Goal: Task Accomplishment & Management: Use online tool/utility

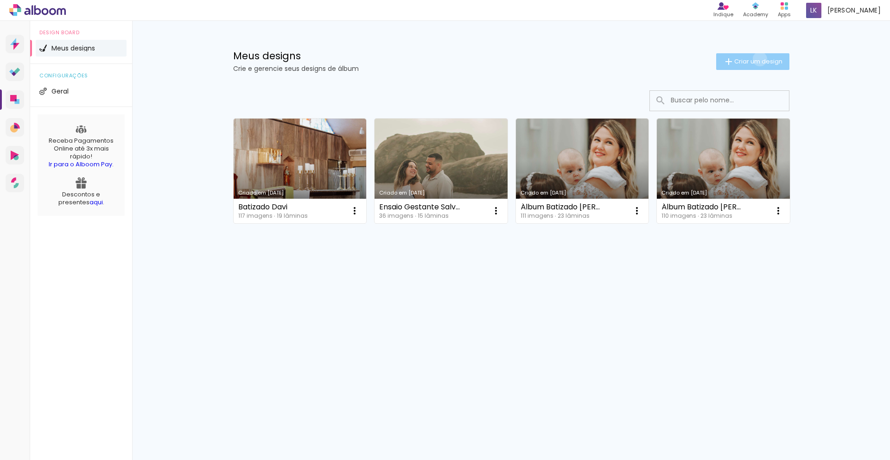
click at [758, 59] on span "Criar um design" at bounding box center [758, 61] width 48 height 6
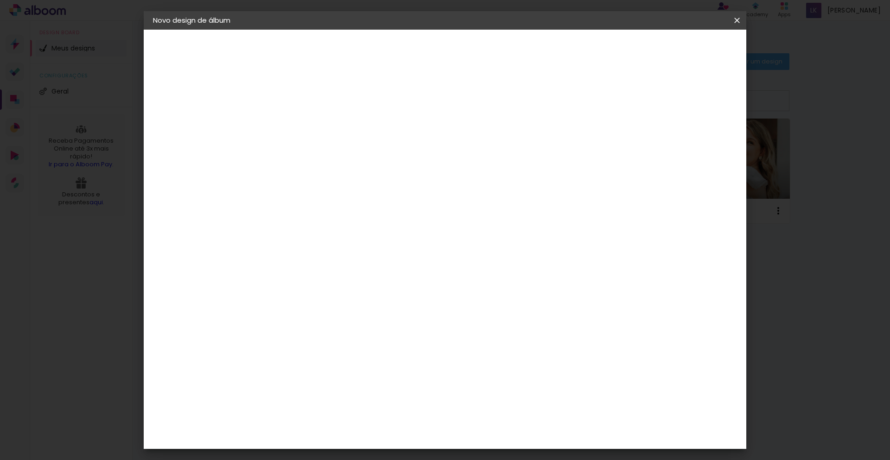
click at [304, 126] on input at bounding box center [304, 124] width 0 height 14
type input "Álbum Secret [PERSON_NAME]"
type paper-input "Álbum Secret [PERSON_NAME]"
click at [0, 0] on slot "Avançar" at bounding box center [0, 0] width 0 height 0
click at [343, 175] on input at bounding box center [328, 177] width 94 height 12
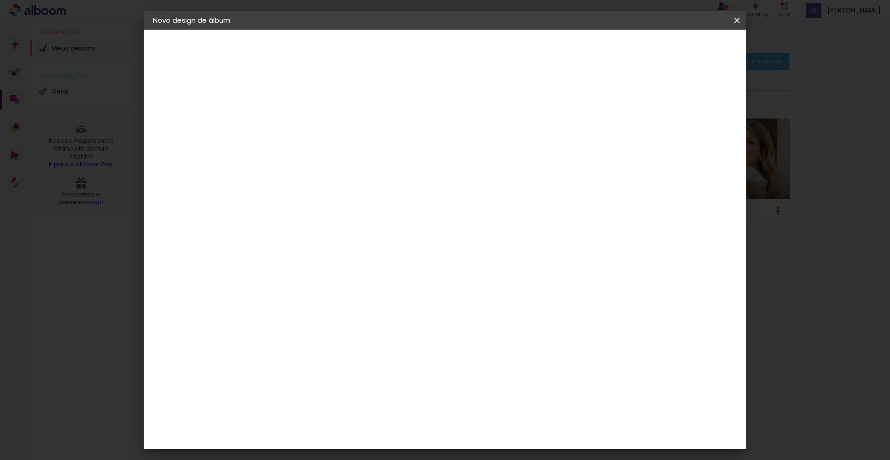
type input "go"
type paper-input "go"
click at [321, 206] on div "Go image" at bounding box center [309, 211] width 23 height 15
click at [0, 0] on slot "Avançar" at bounding box center [0, 0] width 0 height 0
click at [355, 162] on paper-input-container "Linha" at bounding box center [328, 162] width 54 height 24
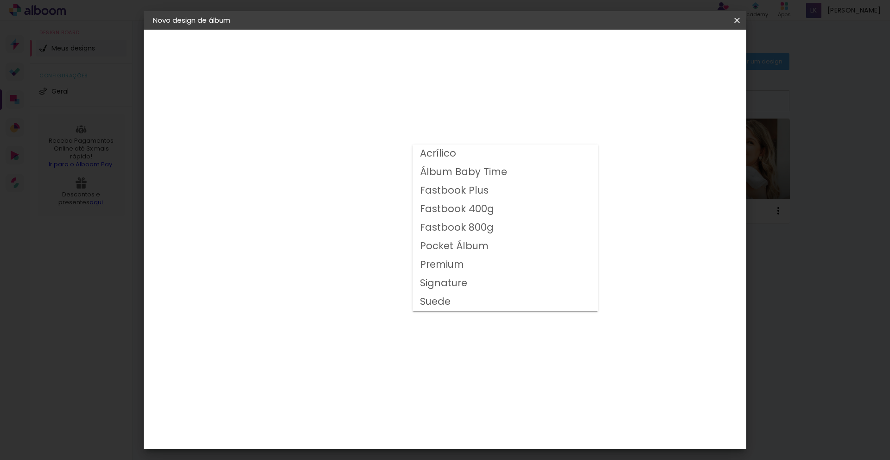
click at [492, 207] on paper-item "Fastbook 400g" at bounding box center [504, 209] width 185 height 19
type input "Fastbook 400g"
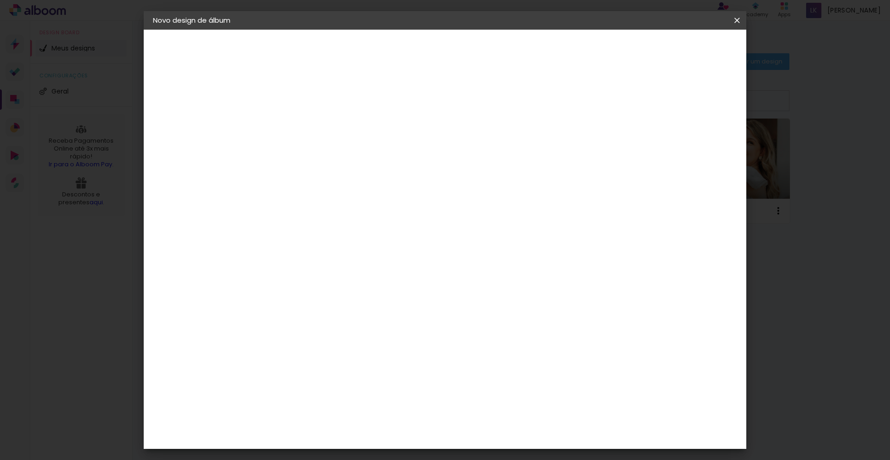
scroll to position [139, 0]
click at [367, 410] on span "15 × 20" at bounding box center [345, 425] width 43 height 30
click at [455, 44] on paper-button "Avançar" at bounding box center [432, 49] width 45 height 16
click at [679, 49] on span "Iniciar design" at bounding box center [658, 49] width 42 height 6
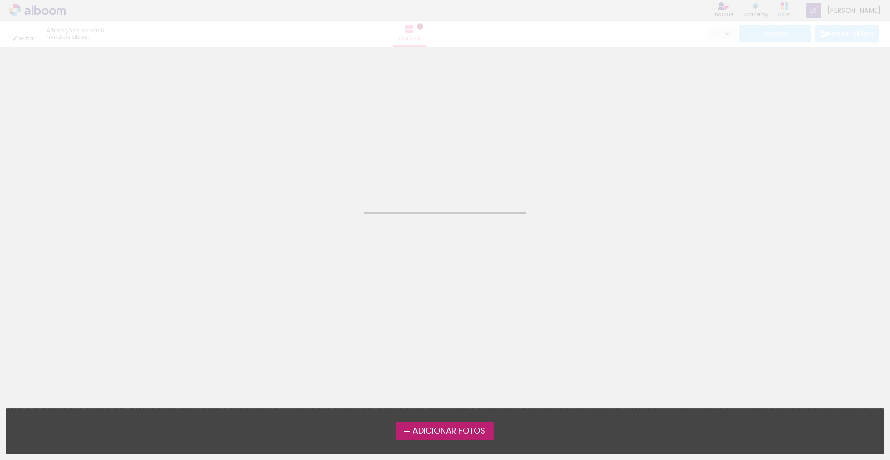
click at [434, 429] on span "Adicionar Fotos" at bounding box center [448, 431] width 73 height 8
click at [0, 0] on input "file" at bounding box center [0, 0] width 0 height 0
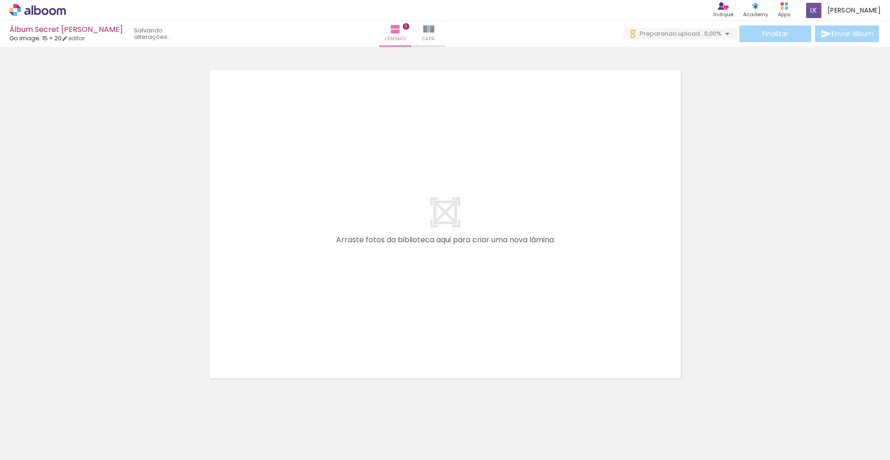
click at [31, 452] on span "Adicionar Fotos" at bounding box center [33, 447] width 28 height 10
click at [0, 0] on input "file" at bounding box center [0, 0] width 0 height 0
drag, startPoint x: 167, startPoint y: 357, endPoint x: 256, endPoint y: 383, distance: 92.4
click at [221, 301] on quentale-workspace at bounding box center [445, 230] width 890 height 460
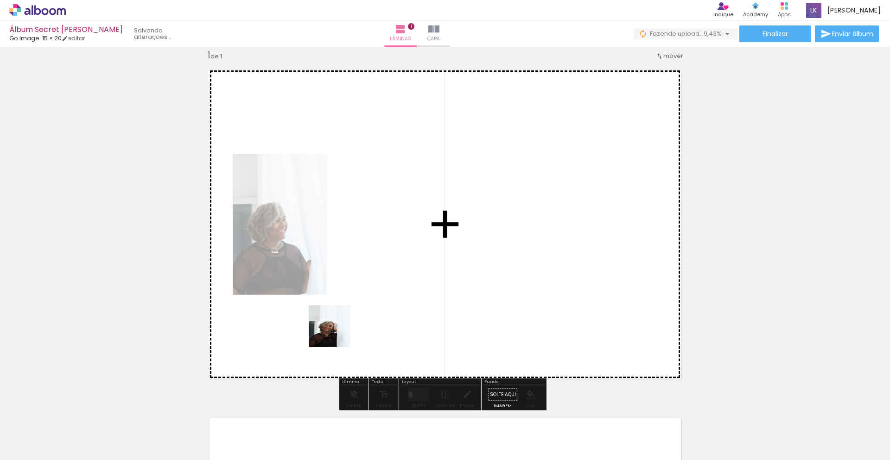
drag, startPoint x: 209, startPoint y: 430, endPoint x: 340, endPoint y: 330, distance: 165.0
click at [340, 330] on quentale-workspace at bounding box center [445, 230] width 890 height 460
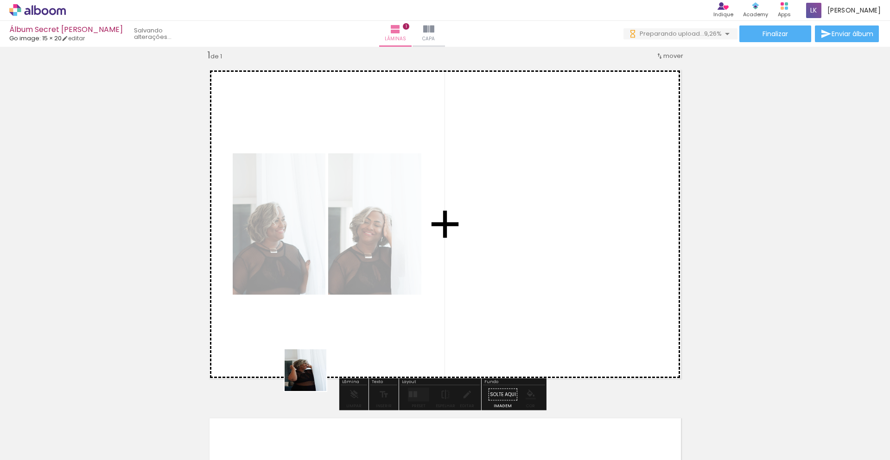
drag, startPoint x: 312, startPoint y: 377, endPoint x: 367, endPoint y: 383, distance: 55.4
click at [400, 319] on quentale-workspace at bounding box center [445, 230] width 890 height 460
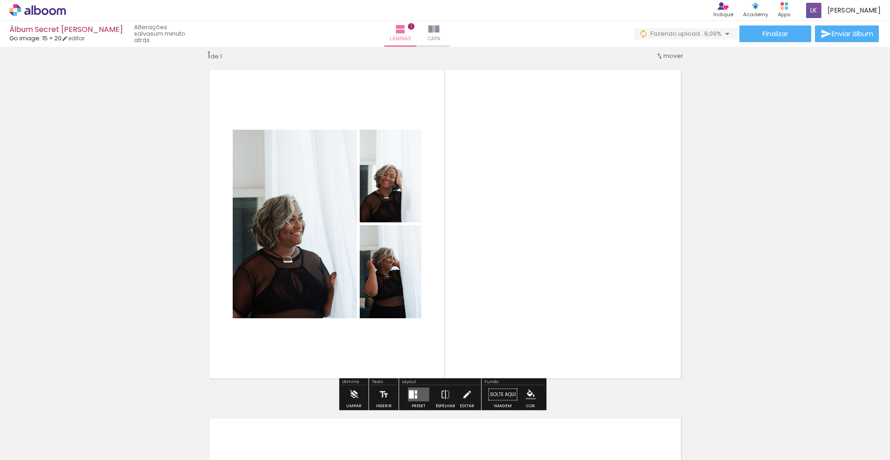
drag, startPoint x: 307, startPoint y: 443, endPoint x: 515, endPoint y: 291, distance: 257.0
click at [520, 287] on quentale-workspace at bounding box center [445, 230] width 890 height 460
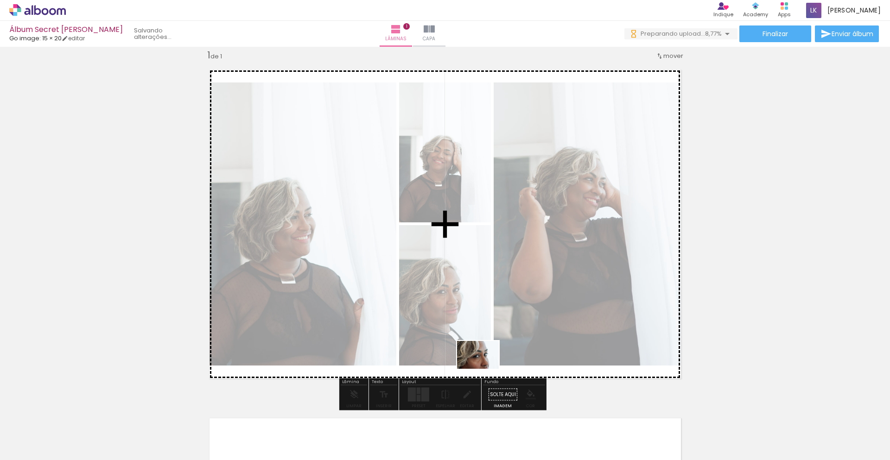
drag, startPoint x: 417, startPoint y: 433, endPoint x: 485, endPoint y: 369, distance: 93.7
click at [485, 369] on quentale-workspace at bounding box center [445, 230] width 890 height 460
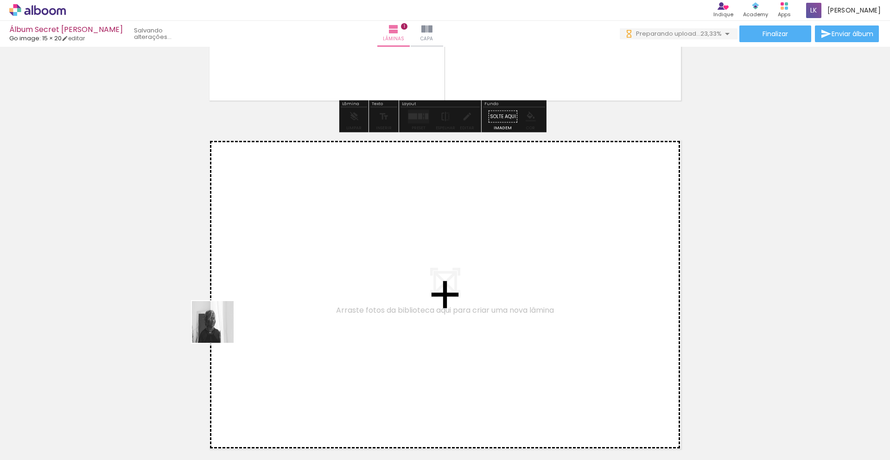
drag, startPoint x: 154, startPoint y: 434, endPoint x: 322, endPoint y: 427, distance: 167.9
click at [254, 302] on quentale-workspace at bounding box center [445, 230] width 890 height 460
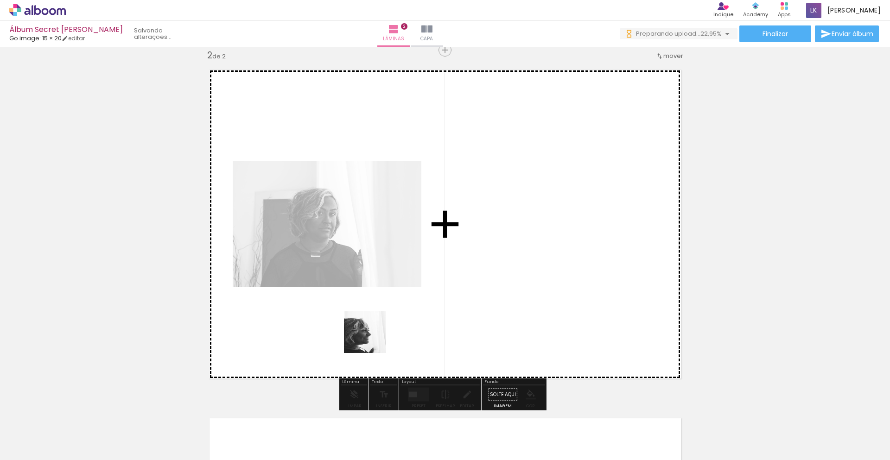
drag, startPoint x: 353, startPoint y: 434, endPoint x: 392, endPoint y: 340, distance: 101.4
click at [374, 335] on quentale-workspace at bounding box center [445, 230] width 890 height 460
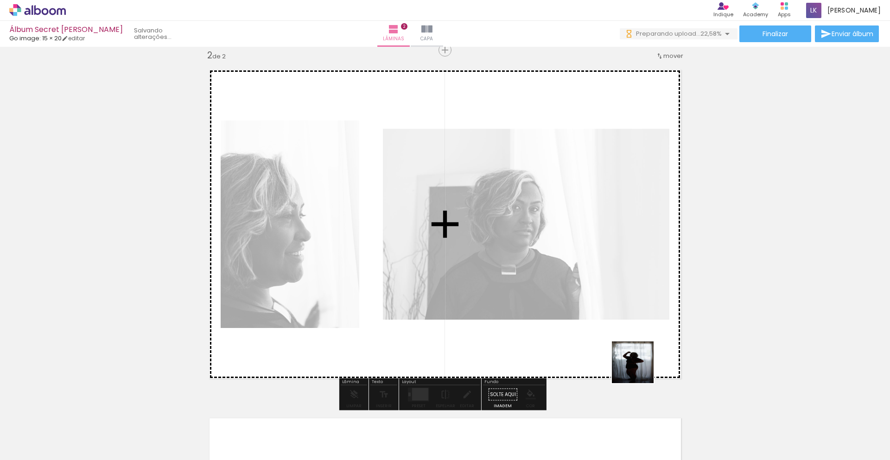
drag, startPoint x: 769, startPoint y: 436, endPoint x: 623, endPoint y: 361, distance: 164.5
click at [623, 361] on quentale-workspace at bounding box center [445, 230] width 890 height 460
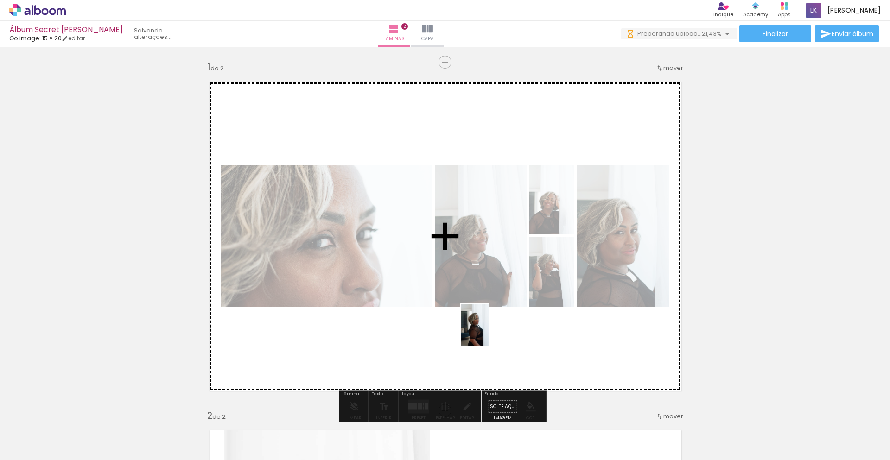
drag, startPoint x: 461, startPoint y: 430, endPoint x: 489, endPoint y: 331, distance: 103.1
click at [489, 331] on quentale-workspace at bounding box center [445, 230] width 890 height 460
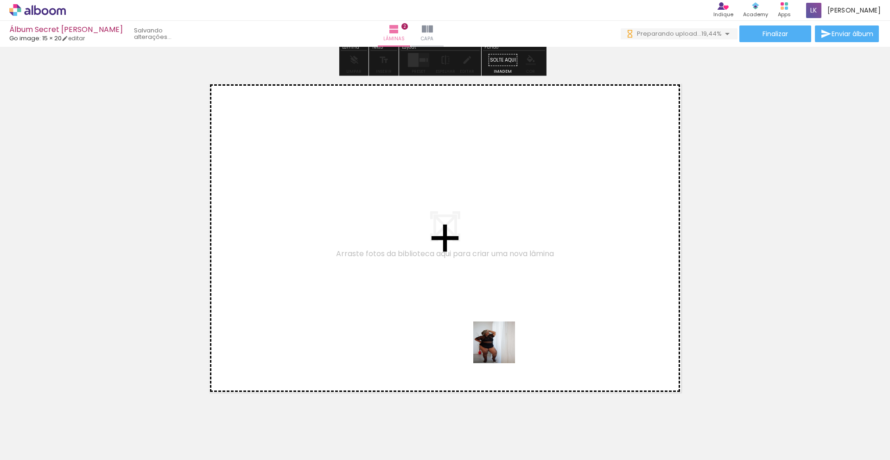
drag, startPoint x: 509, startPoint y: 392, endPoint x: 578, endPoint y: 455, distance: 93.8
click at [506, 338] on quentale-workspace at bounding box center [445, 230] width 890 height 460
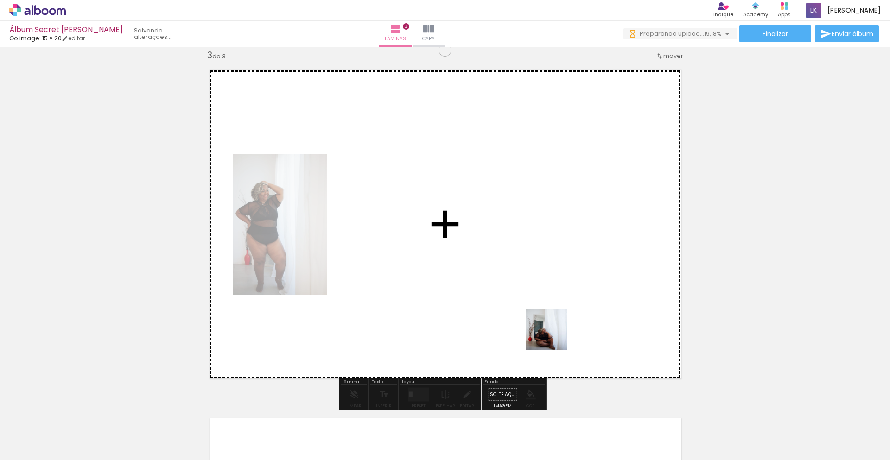
drag, startPoint x: 572, startPoint y: 424, endPoint x: 656, endPoint y: 414, distance: 84.0
click at [551, 311] on quentale-workspace at bounding box center [445, 230] width 890 height 460
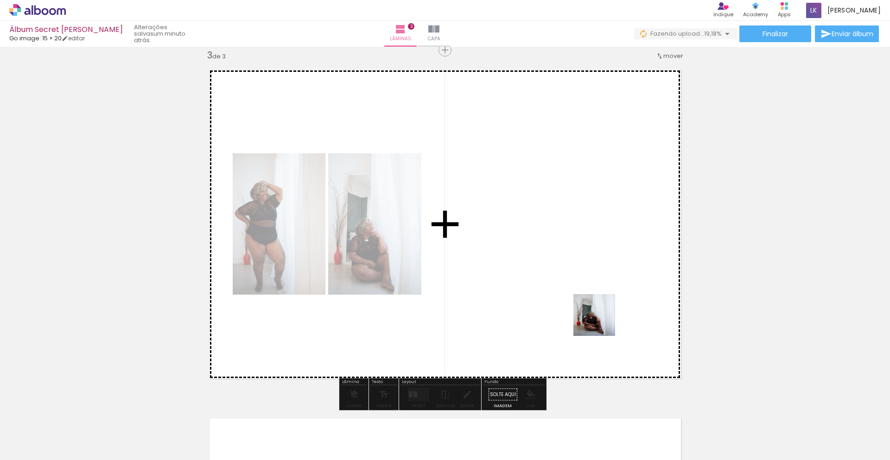
drag, startPoint x: 608, startPoint y: 358, endPoint x: 600, endPoint y: 314, distance: 45.2
click at [600, 314] on quentale-workspace at bounding box center [445, 230] width 890 height 460
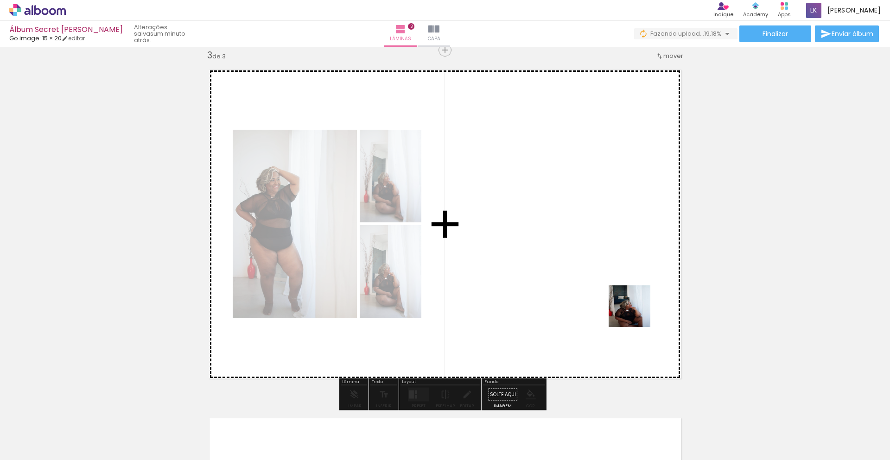
drag, startPoint x: 652, startPoint y: 334, endPoint x: 615, endPoint y: 296, distance: 53.1
click at [615, 296] on quentale-workspace at bounding box center [445, 230] width 890 height 460
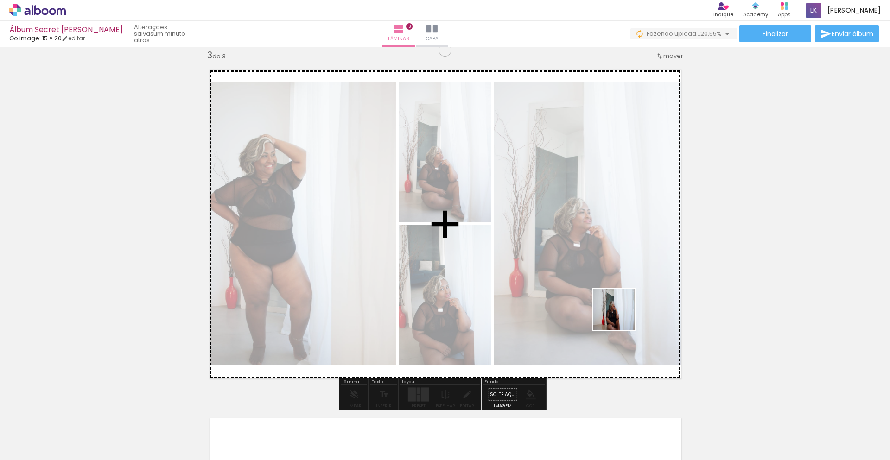
drag, startPoint x: 673, startPoint y: 423, endPoint x: 606, endPoint y: 366, distance: 88.8
click at [620, 315] on quentale-workspace at bounding box center [445, 230] width 890 height 460
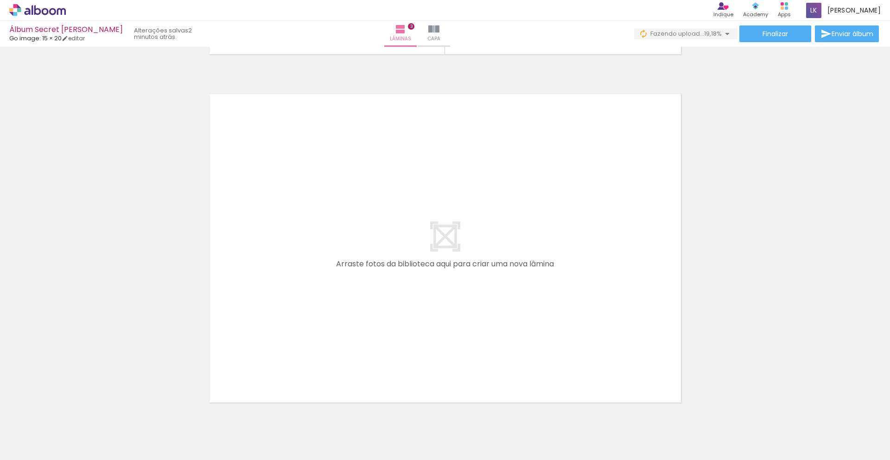
scroll to position [0, 623]
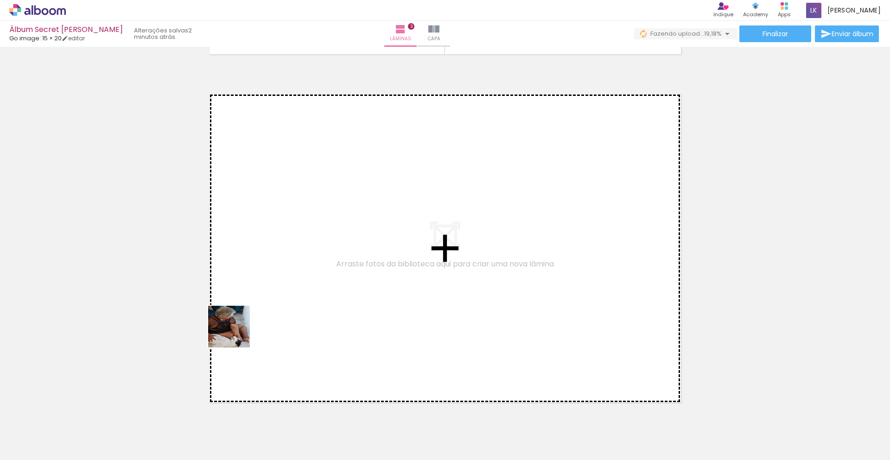
drag, startPoint x: 227, startPoint y: 361, endPoint x: 243, endPoint y: 428, distance: 69.2
click at [236, 334] on quentale-workspace at bounding box center [445, 230] width 890 height 460
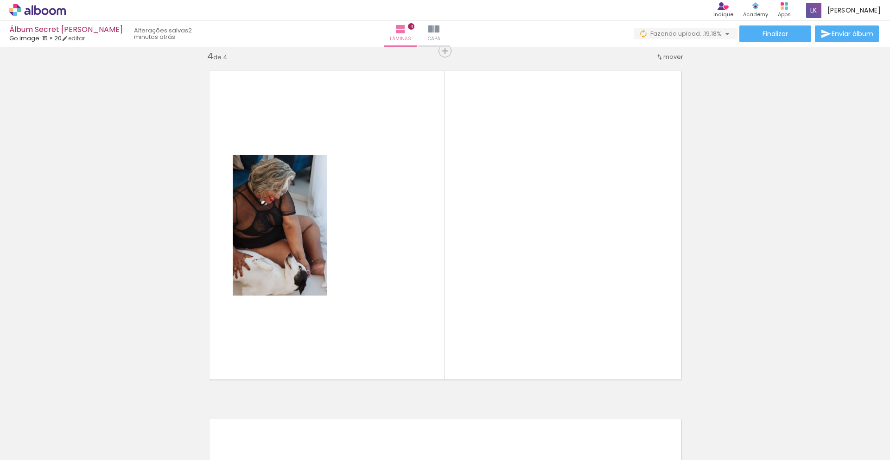
scroll to position [1057, 0]
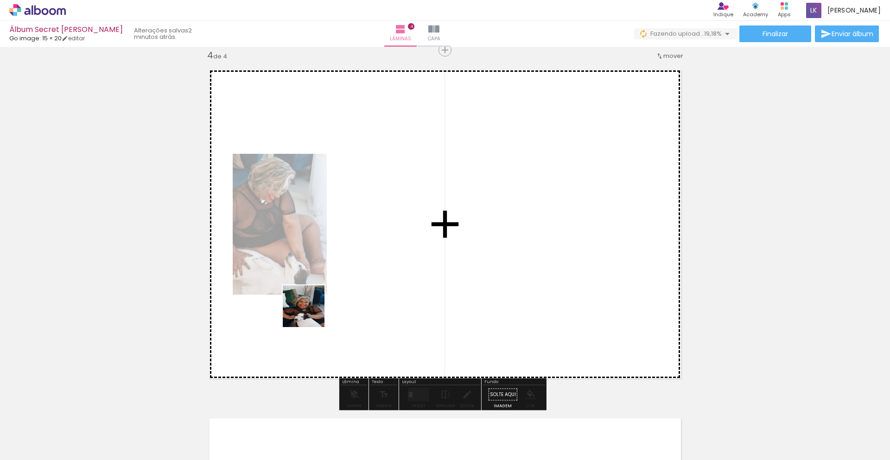
drag, startPoint x: 264, startPoint y: 434, endPoint x: 319, endPoint y: 400, distance: 64.7
click at [339, 279] on quentale-workspace at bounding box center [445, 230] width 890 height 460
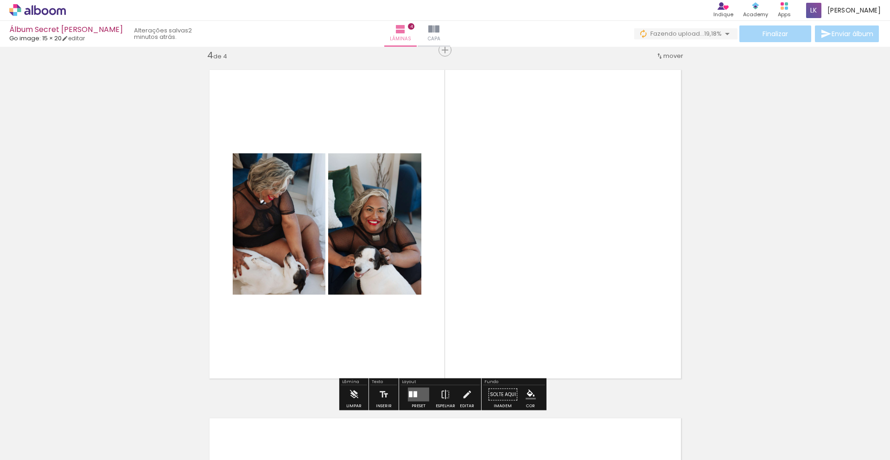
click at [366, 305] on quentale-workspace at bounding box center [445, 230] width 890 height 460
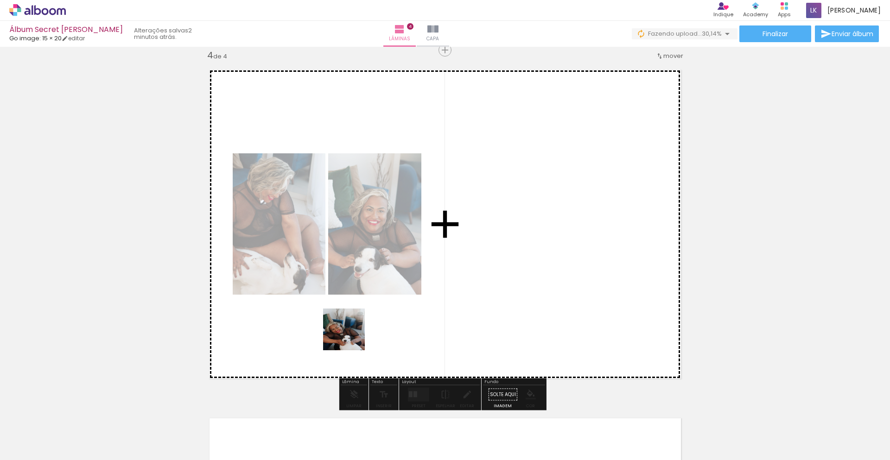
drag, startPoint x: 307, startPoint y: 441, endPoint x: 354, endPoint y: 439, distance: 47.3
click at [353, 332] on quentale-workspace at bounding box center [445, 230] width 890 height 460
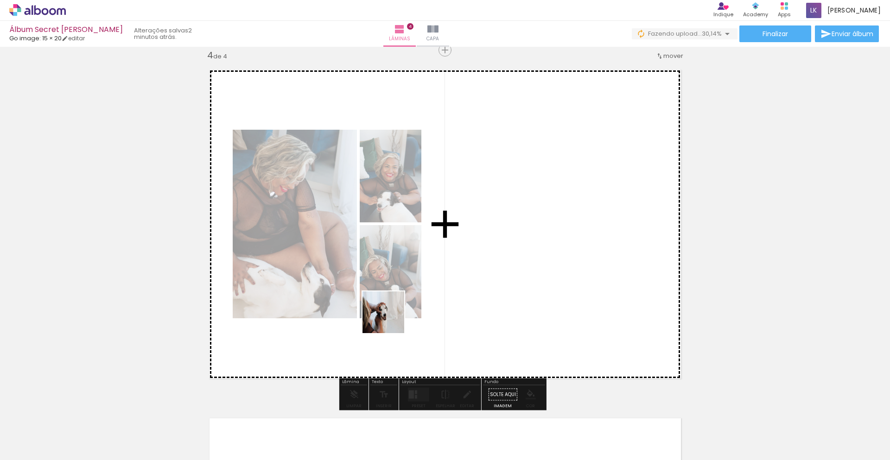
drag, startPoint x: 373, startPoint y: 362, endPoint x: 419, endPoint y: 427, distance: 79.6
click at [398, 308] on quentale-workspace at bounding box center [445, 230] width 890 height 460
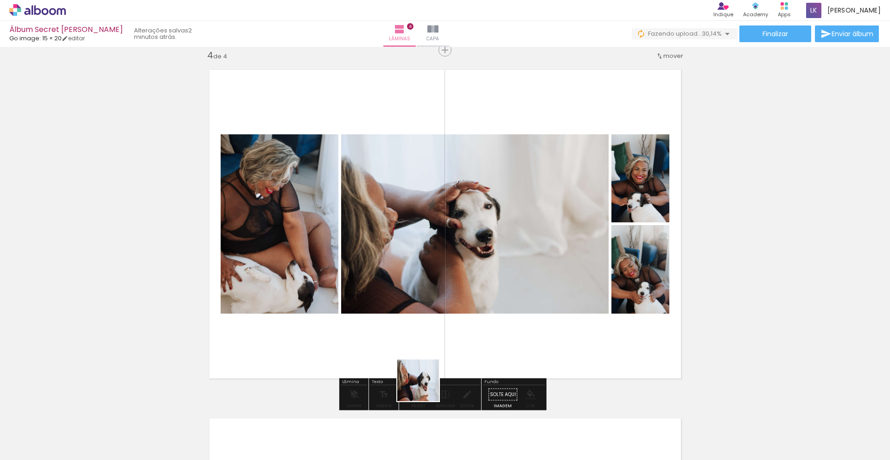
drag, startPoint x: 425, startPoint y: 387, endPoint x: 438, endPoint y: 341, distance: 48.7
click at [438, 341] on quentale-workspace at bounding box center [445, 230] width 890 height 460
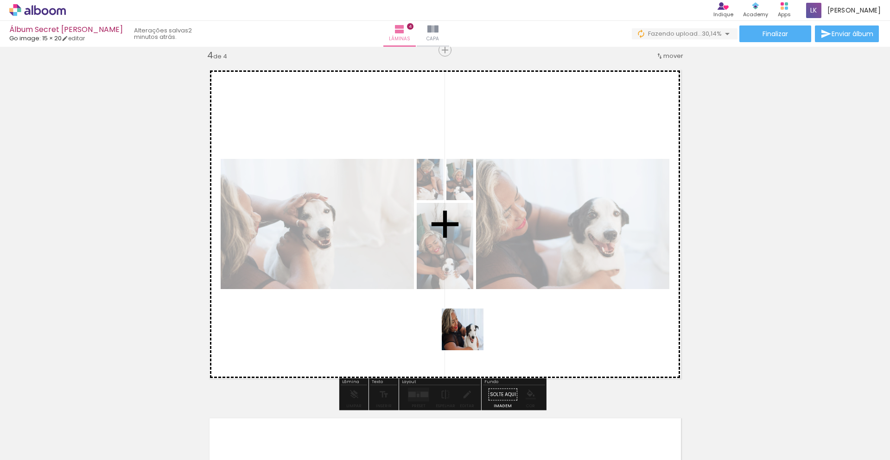
drag, startPoint x: 463, startPoint y: 398, endPoint x: 582, endPoint y: 336, distance: 134.5
click at [472, 332] on quentale-workspace at bounding box center [445, 230] width 890 height 460
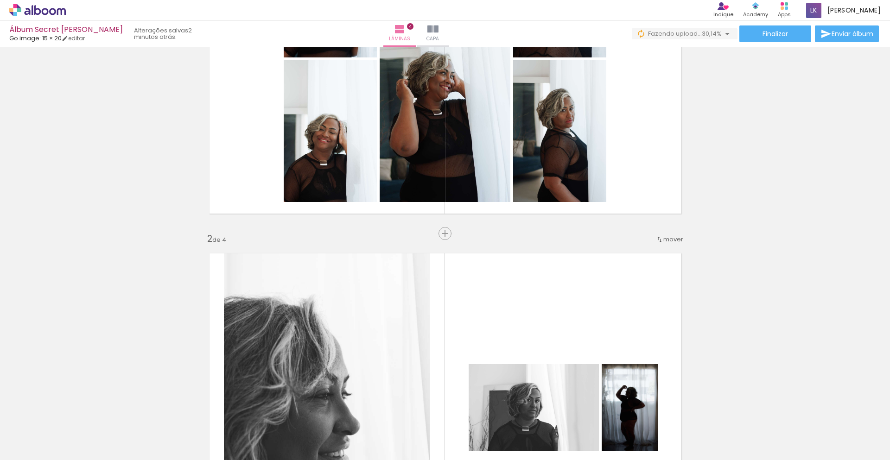
scroll to position [409, 0]
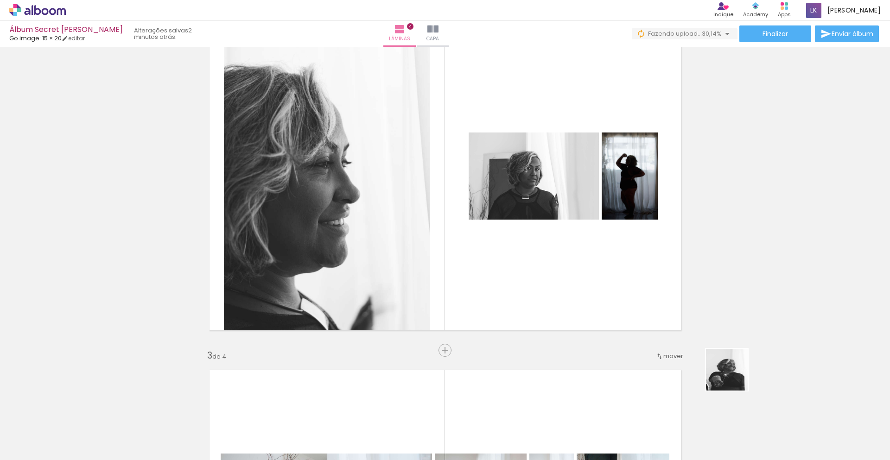
drag, startPoint x: 825, startPoint y: 439, endPoint x: 639, endPoint y: 330, distance: 214.7
click at [646, 334] on quentale-workspace at bounding box center [445, 230] width 890 height 460
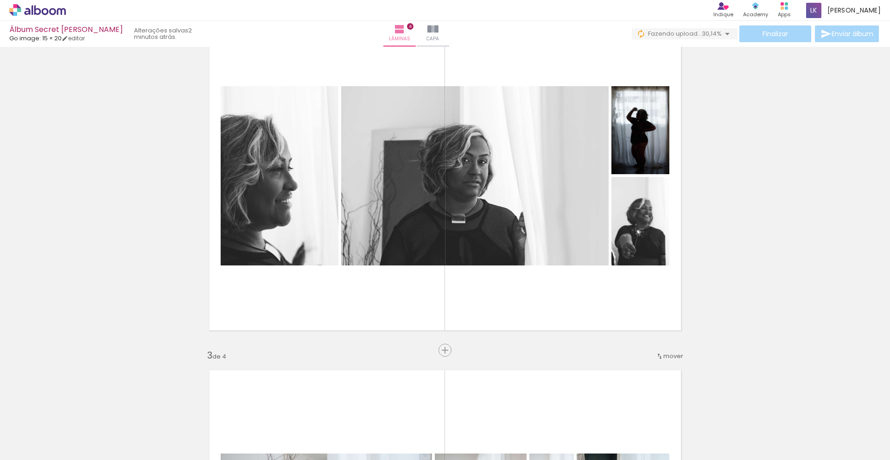
scroll to position [0, 2225]
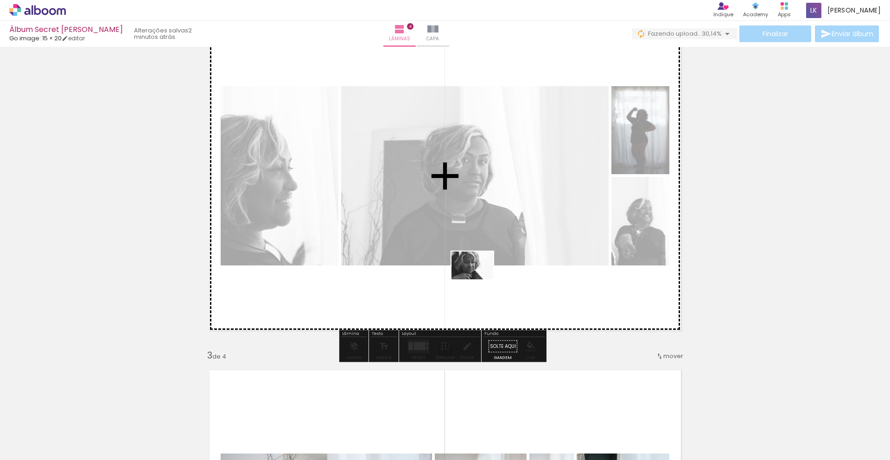
drag, startPoint x: 484, startPoint y: 291, endPoint x: 479, endPoint y: 279, distance: 12.5
click at [479, 279] on quentale-workspace at bounding box center [445, 230] width 890 height 460
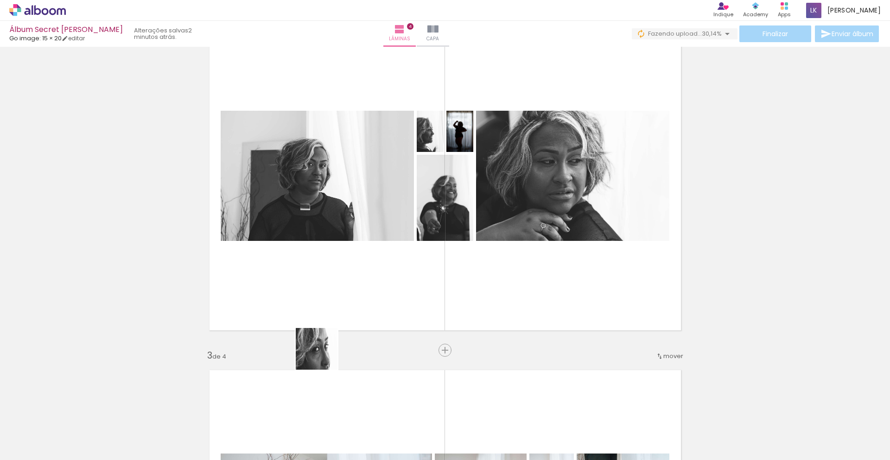
drag, startPoint x: 323, startPoint y: 356, endPoint x: 348, endPoint y: 305, distance: 56.4
click at [348, 305] on quentale-workspace at bounding box center [445, 230] width 890 height 460
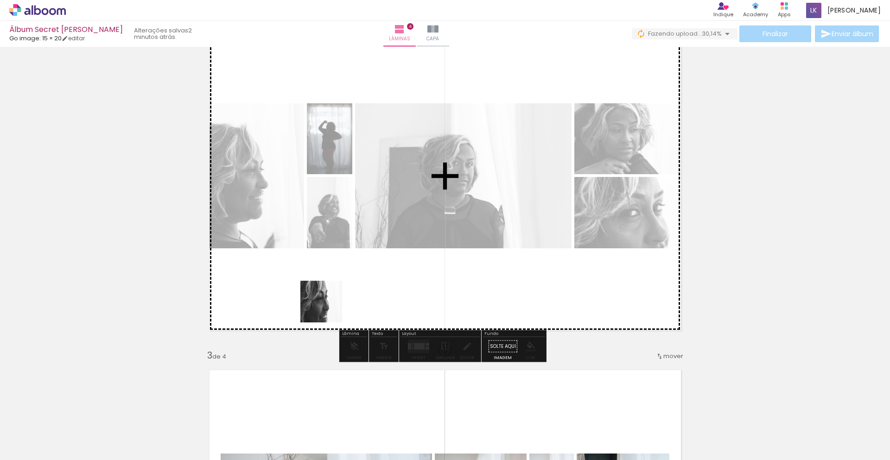
drag, startPoint x: 255, startPoint y: 440, endPoint x: 344, endPoint y: 288, distance: 176.1
click at [344, 288] on quentale-workspace at bounding box center [445, 230] width 890 height 460
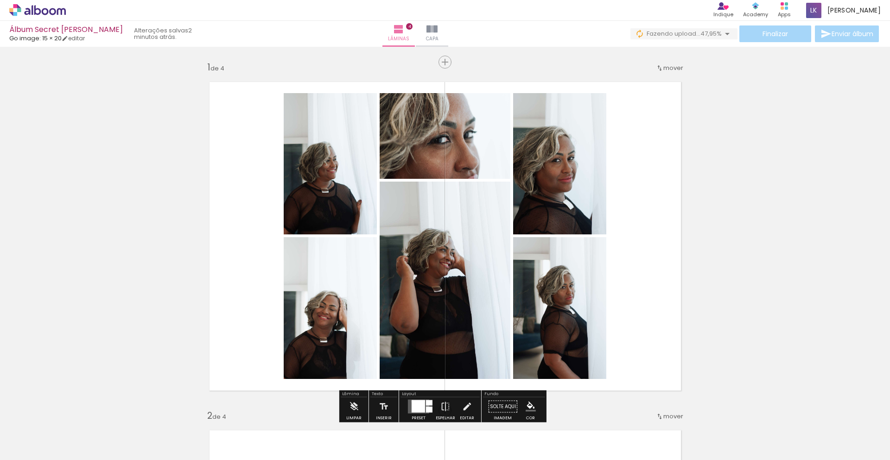
scroll to position [46, 0]
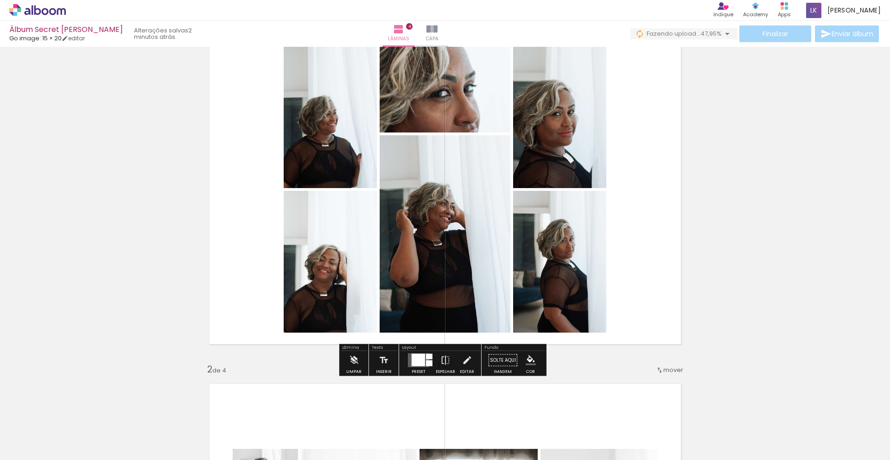
click at [418, 358] on div at bounding box center [417, 360] width 13 height 12
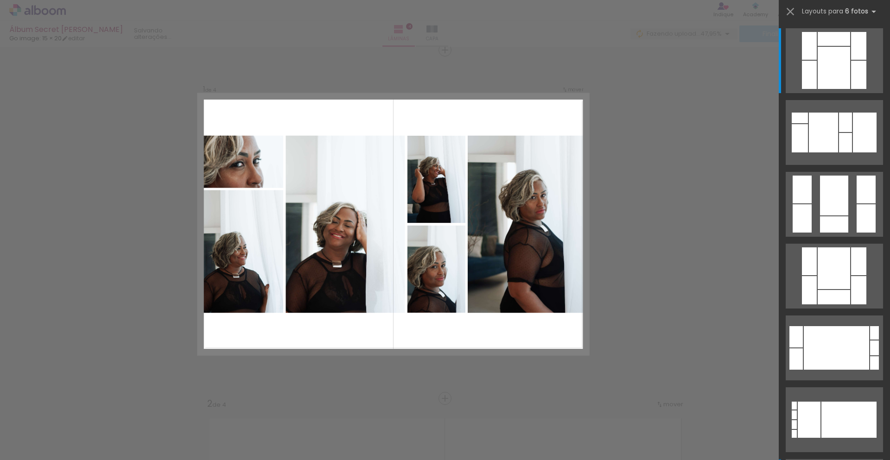
scroll to position [185, 0]
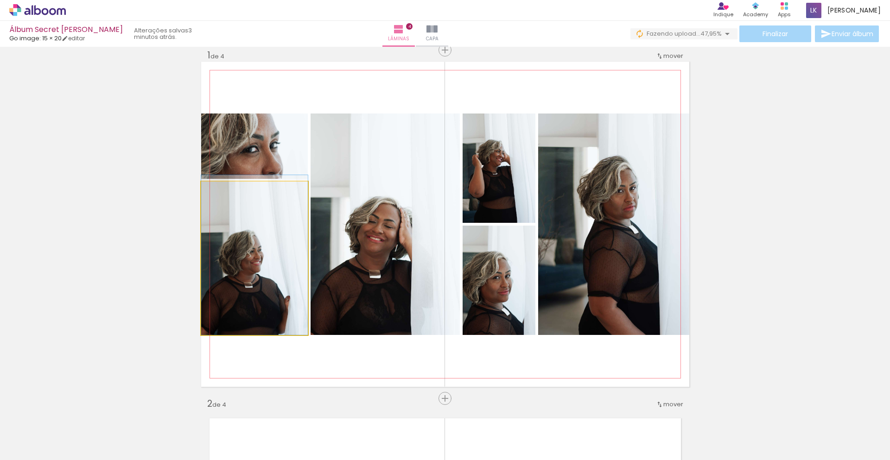
drag, startPoint x: 241, startPoint y: 273, endPoint x: 341, endPoint y: 268, distance: 99.8
click at [0, 0] on slot at bounding box center [0, 0] width 0 height 0
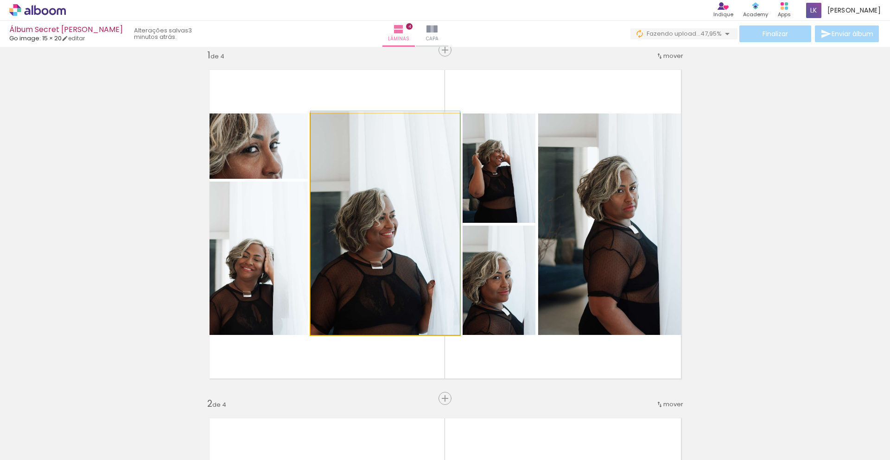
drag, startPoint x: 367, startPoint y: 266, endPoint x: 373, endPoint y: 240, distance: 27.5
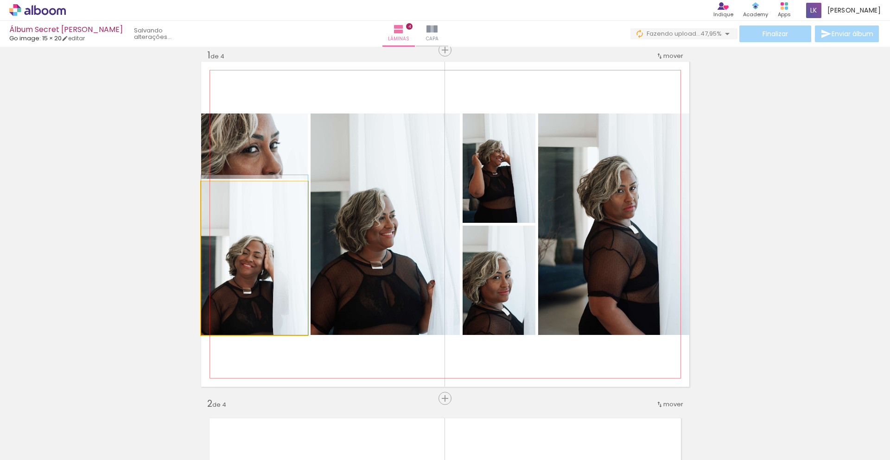
drag, startPoint x: 260, startPoint y: 286, endPoint x: 365, endPoint y: 274, distance: 105.4
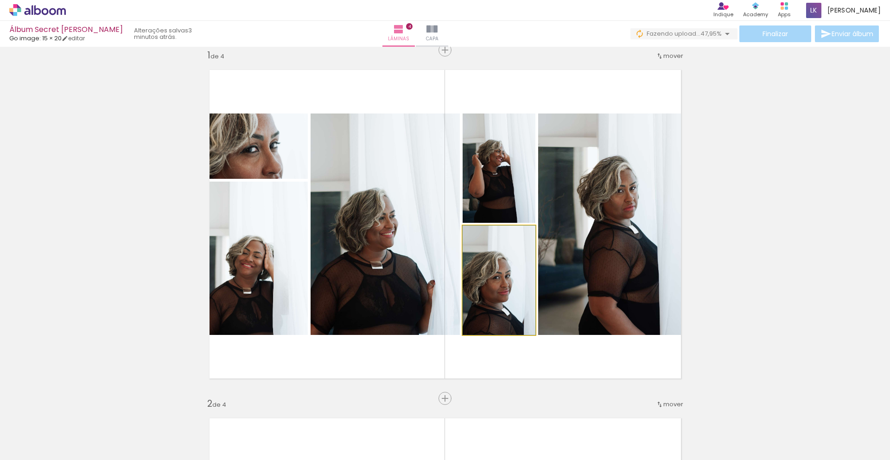
drag, startPoint x: 502, startPoint y: 298, endPoint x: 505, endPoint y: 201, distance: 96.9
drag, startPoint x: 512, startPoint y: 191, endPoint x: 511, endPoint y: 169, distance: 21.8
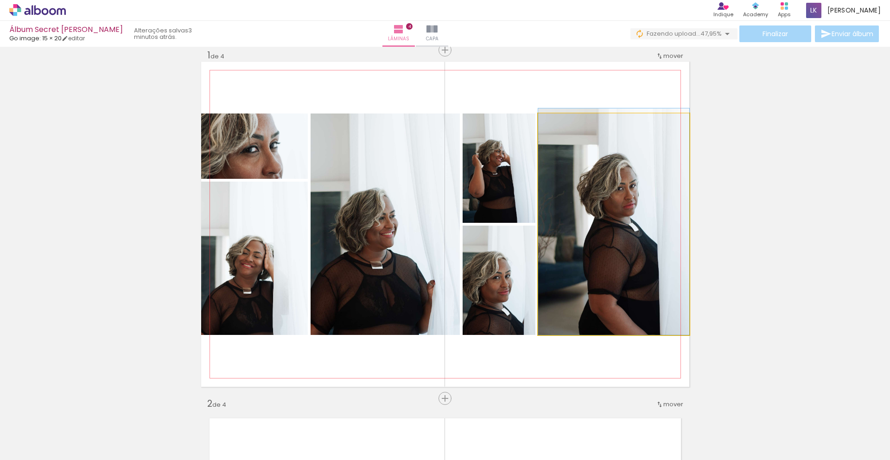
drag, startPoint x: 626, startPoint y: 222, endPoint x: 436, endPoint y: 198, distance: 190.6
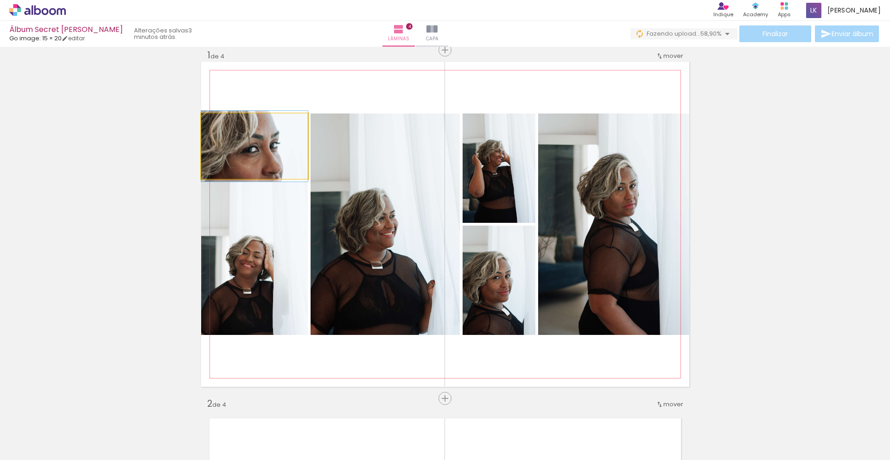
drag, startPoint x: 272, startPoint y: 167, endPoint x: 295, endPoint y: 167, distance: 23.2
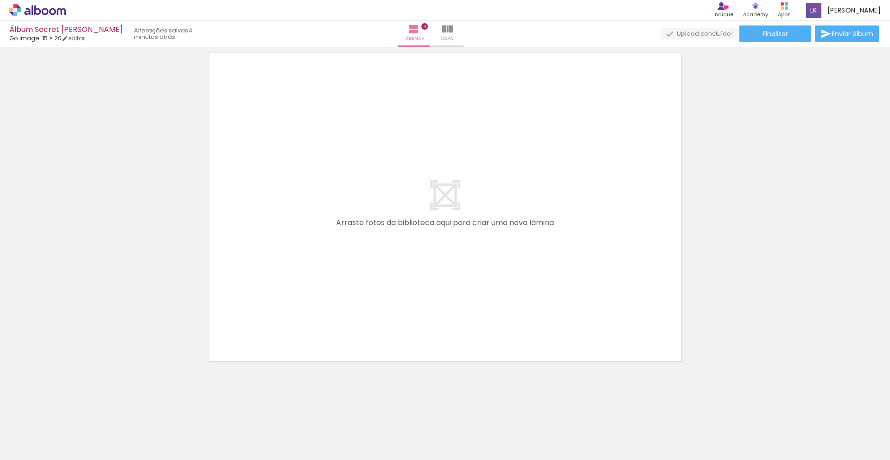
scroll to position [0, 98]
